Goal: Information Seeking & Learning: Learn about a topic

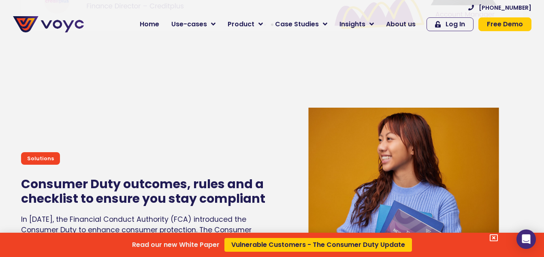
scroll to position [3046, 0]
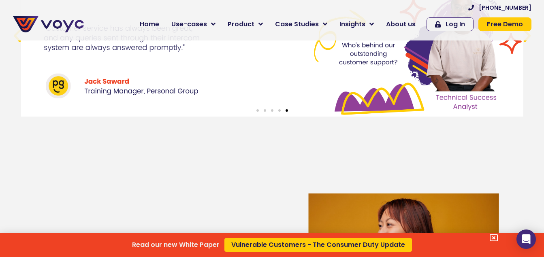
click at [402, 28] on div "Read our new White Paper Vulnerable Customers - The Consumer Duty Update" at bounding box center [272, 128] width 544 height 257
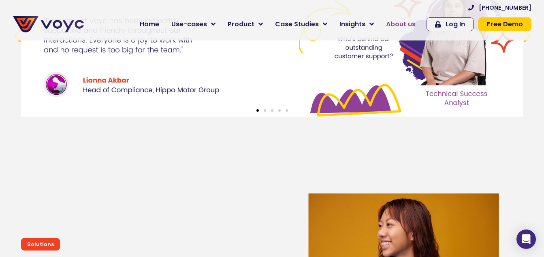
click at [400, 20] on span "About us" at bounding box center [401, 24] width 30 height 10
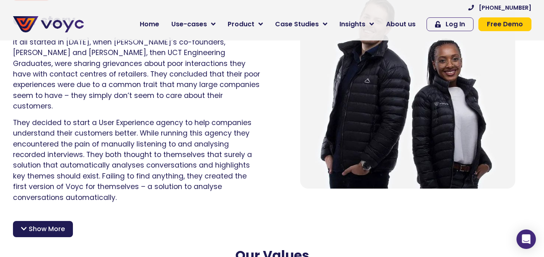
scroll to position [583, 0]
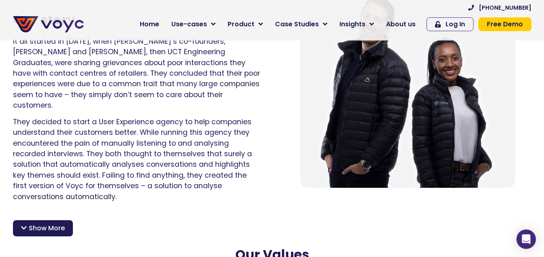
click at [51, 224] on span "Show More" at bounding box center [47, 229] width 36 height 10
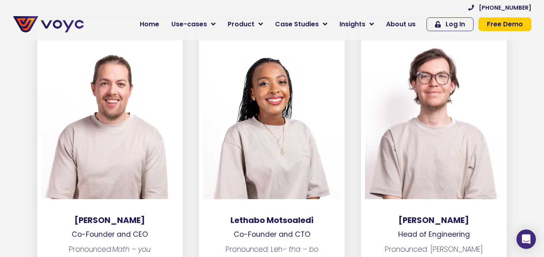
scroll to position [1312, 0]
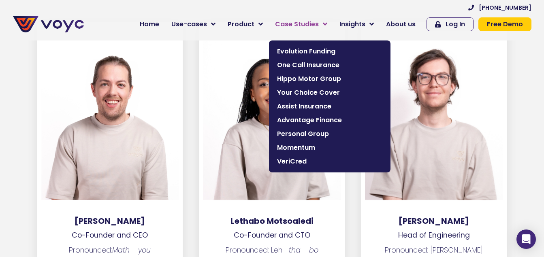
click at [303, 24] on span "Case Studies" at bounding box center [297, 24] width 44 height 10
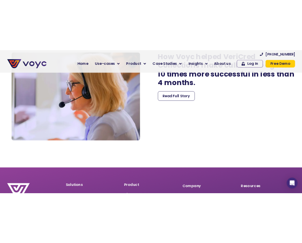
scroll to position [2479, 0]
